Goal: Communication & Community: Answer question/provide support

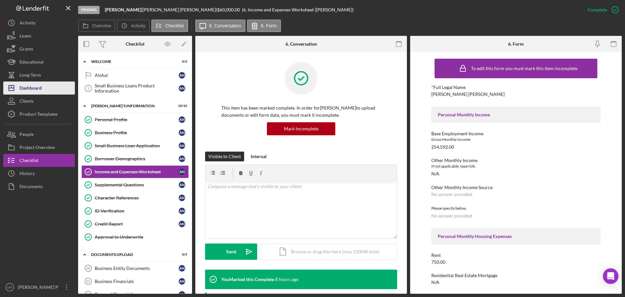
drag, startPoint x: 0, startPoint y: 0, endPoint x: 34, endPoint y: 89, distance: 95.0
click at [34, 89] on div "Dashboard" at bounding box center [31, 88] width 22 height 15
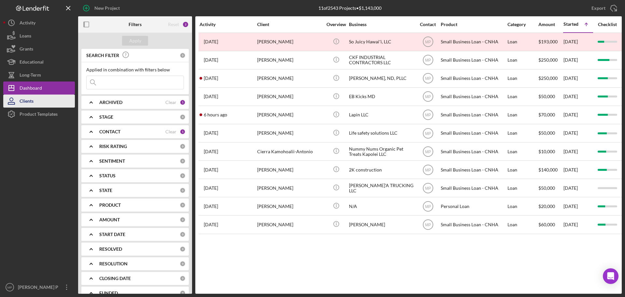
click at [31, 101] on div "Clients" at bounding box center [27, 101] width 14 height 15
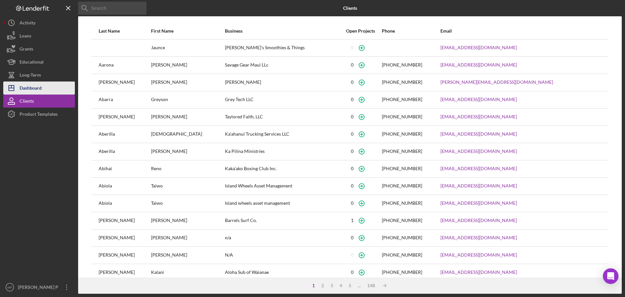
click at [38, 86] on div "Dashboard" at bounding box center [31, 88] width 22 height 15
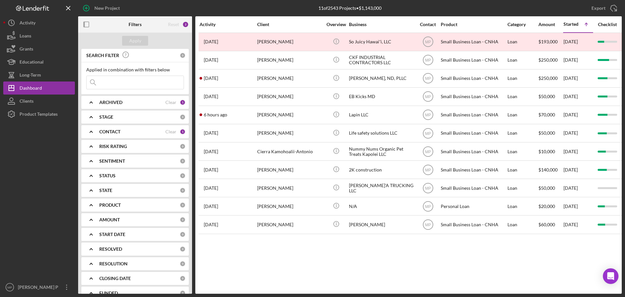
click at [117, 130] on b "CONTACT" at bounding box center [109, 131] width 21 height 5
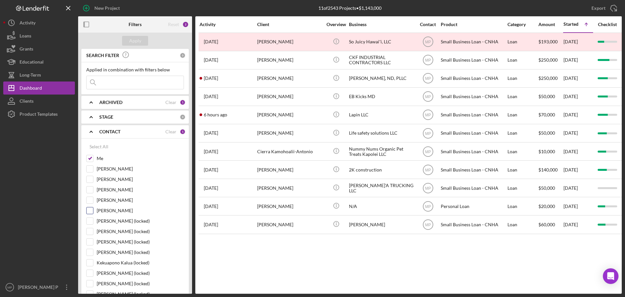
click at [87, 208] on input "[PERSON_NAME]" at bounding box center [90, 210] width 7 height 7
checkbox input "true"
click at [89, 158] on input "Me" at bounding box center [90, 158] width 7 height 7
checkbox input "false"
click at [133, 41] on div "Apply" at bounding box center [135, 41] width 12 height 10
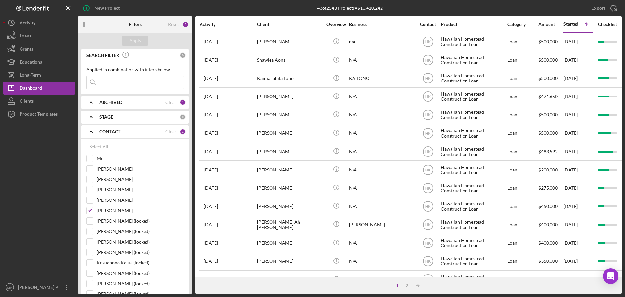
click at [105, 133] on b "CONTACT" at bounding box center [109, 131] width 21 height 5
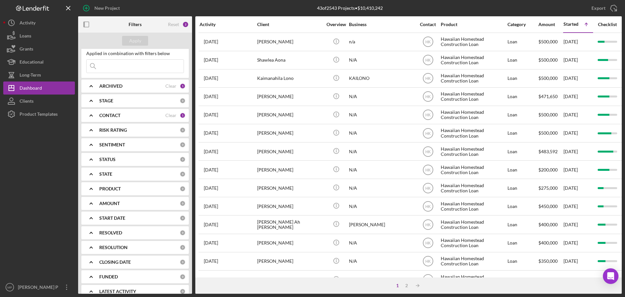
scroll to position [25, 0]
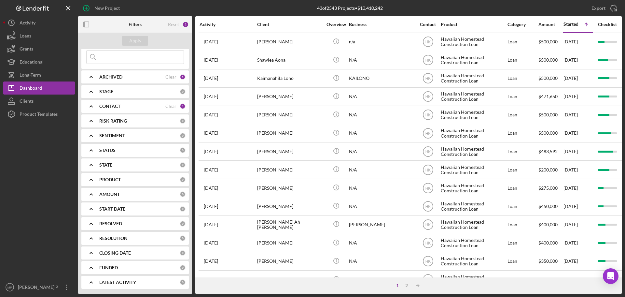
click at [107, 180] on b "PRODUCT" at bounding box center [109, 179] width 21 height 5
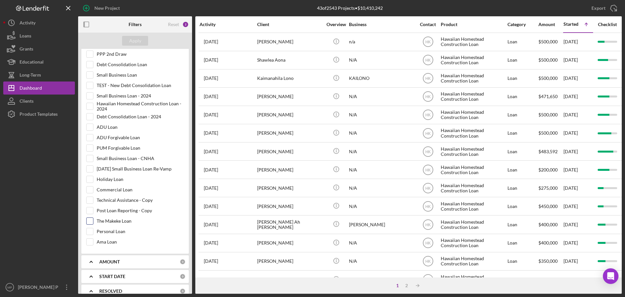
scroll to position [253, 0]
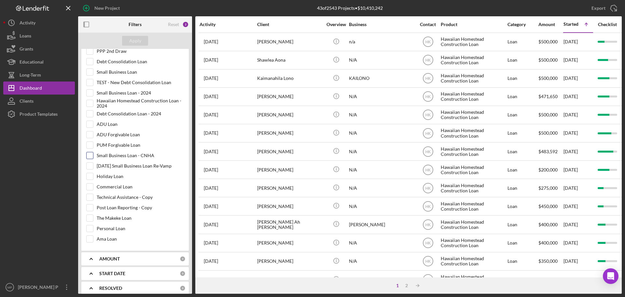
click at [90, 156] on input "Small Business Loan - CNHA" at bounding box center [90, 155] width 7 height 7
checkbox input "true"
click at [134, 44] on div "Apply" at bounding box center [135, 41] width 12 height 10
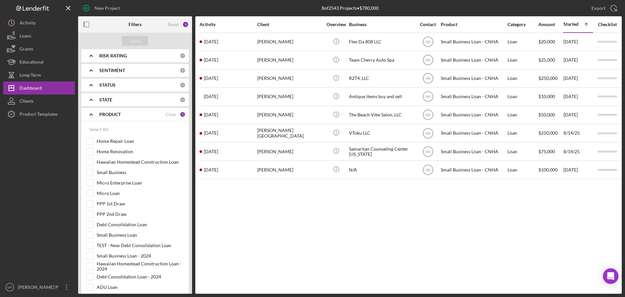
click at [92, 114] on icon "Icon/Expander" at bounding box center [91, 114] width 16 height 16
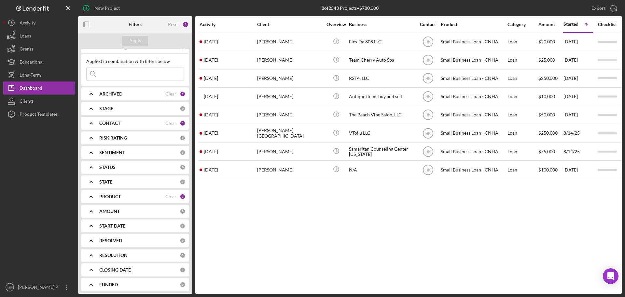
scroll to position [0, 0]
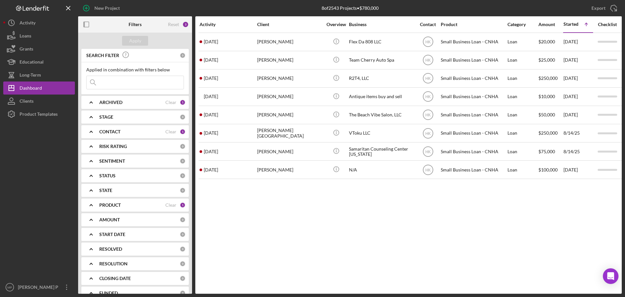
click at [432, 226] on div "Activity Client Overview Business Contact Product Category Amount Started Icon/…" at bounding box center [408, 154] width 426 height 277
click at [111, 129] on b "CONTACT" at bounding box center [109, 131] width 21 height 5
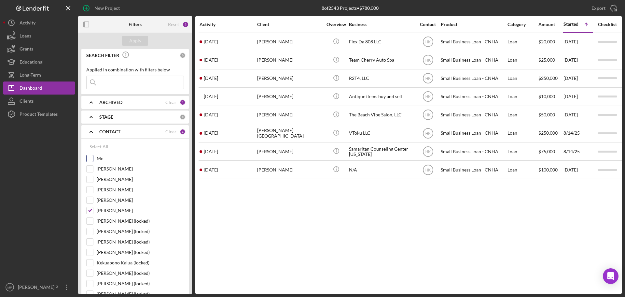
click at [91, 156] on input "Me" at bounding box center [90, 158] width 7 height 7
checkbox input "true"
click at [90, 209] on input "[PERSON_NAME]" at bounding box center [90, 210] width 7 height 7
checkbox input "false"
click at [136, 41] on div "Apply" at bounding box center [135, 41] width 12 height 10
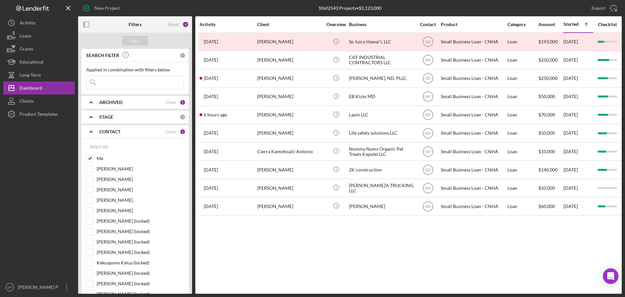
click at [91, 131] on polyline at bounding box center [91, 131] width 3 height 1
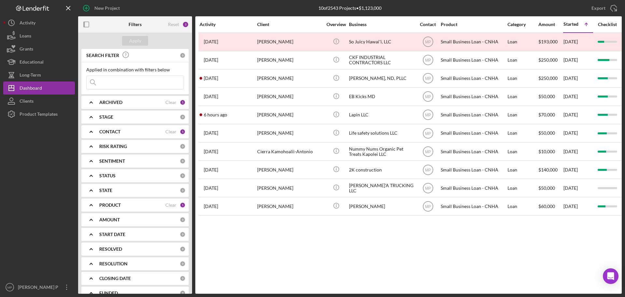
click at [408, 240] on div "Activity Client Overview Business Contact Product Category Amount Started Icon/…" at bounding box center [408, 154] width 426 height 277
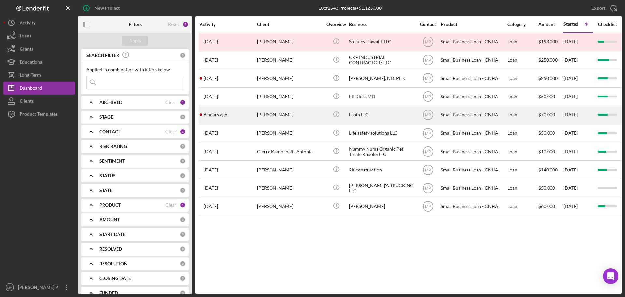
click at [359, 116] on div "Lapin LLC" at bounding box center [381, 114] width 65 height 17
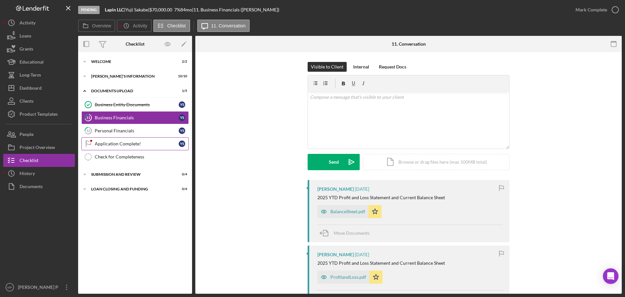
click at [117, 146] on link "Application Complete! Application Complete! Y S" at bounding box center [134, 143] width 107 height 13
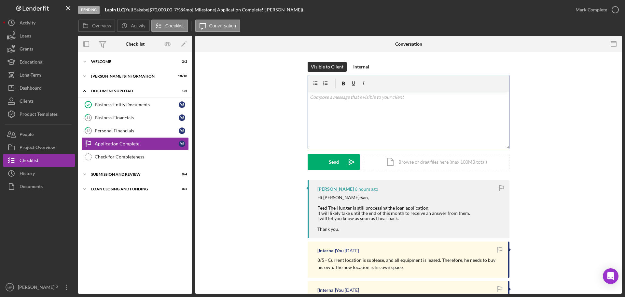
click at [346, 99] on p at bounding box center [409, 96] width 198 height 7
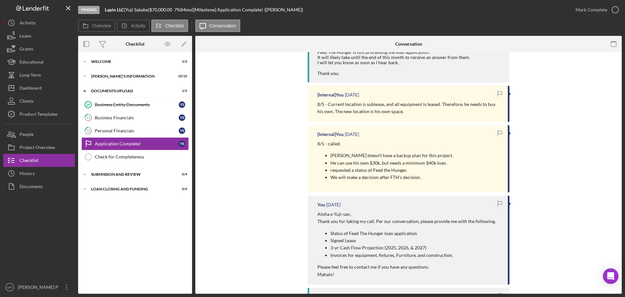
scroll to position [163, 0]
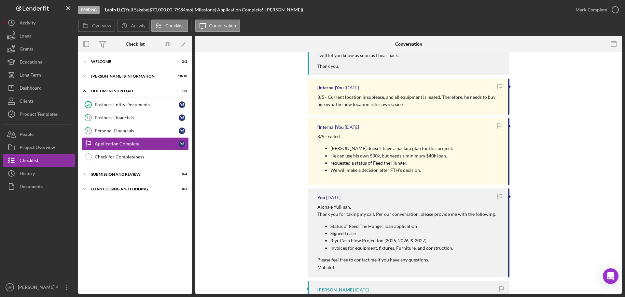
click at [454, 247] on p "Invoices for equipment, fixtures, Furniture, and construction." at bounding box center [412, 247] width 165 height 7
drag, startPoint x: 452, startPoint y: 248, endPoint x: 324, endPoint y: 230, distance: 129.2
click at [324, 230] on ul "Status of Feed The Hunger loan application Signed Lease 3-yr Cash Flow Projecti…" at bounding box center [406, 236] width 178 height 29
copy ul "Signed Lease 3-yr Cash Flow Projection (2025, 2026, & 2027) Invoices for equipm…"
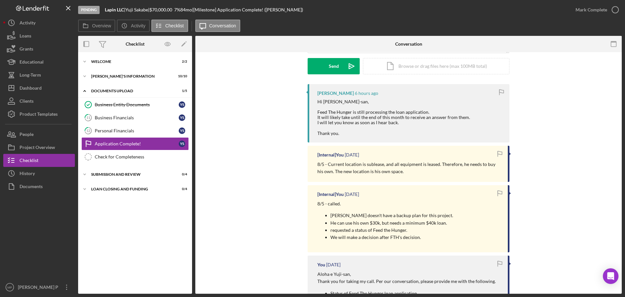
scroll to position [0, 0]
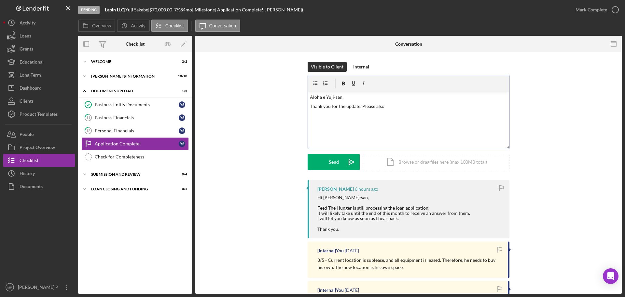
drag, startPoint x: 360, startPoint y: 105, endPoint x: 414, endPoint y: 105, distance: 54.0
click at [414, 105] on p "Thank you for the update. Please also" at bounding box center [409, 106] width 198 height 7
click at [321, 168] on button "Send Icon/icon-invite-send" at bounding box center [334, 162] width 52 height 16
